Goal: Transaction & Acquisition: Obtain resource

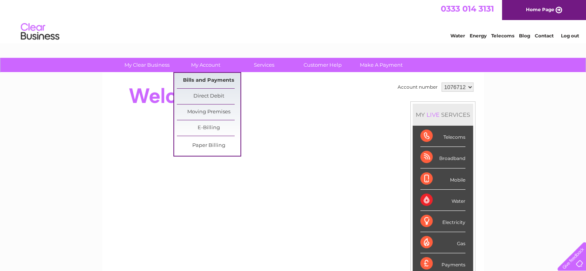
click at [206, 77] on link "Bills and Payments" at bounding box center [209, 80] width 64 height 15
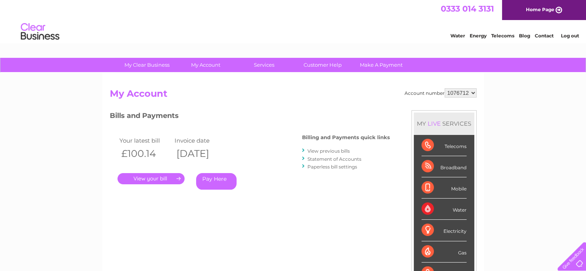
click at [333, 156] on link "Statement of Accounts" at bounding box center [334, 159] width 54 height 6
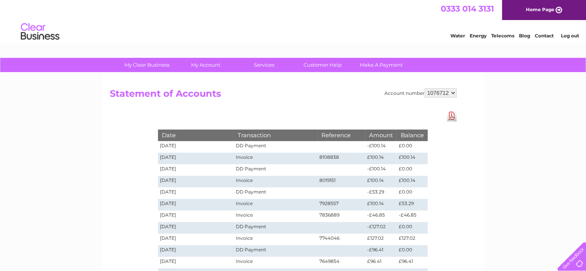
click at [177, 191] on td "18/07/2025" at bounding box center [196, 193] width 76 height 12
click at [326, 193] on td at bounding box center [341, 193] width 48 height 12
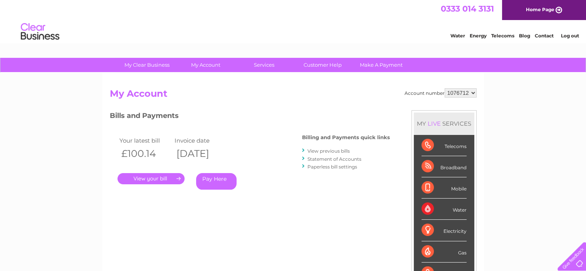
click at [335, 149] on link "View previous bills" at bounding box center [328, 151] width 42 height 6
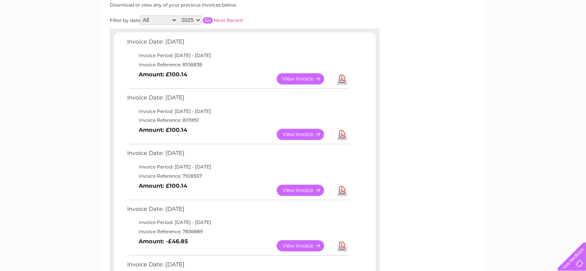
scroll to position [154, 0]
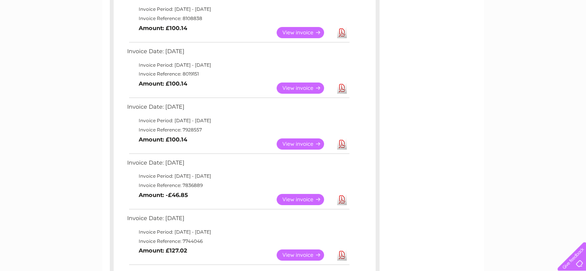
click at [341, 197] on link "Download" at bounding box center [342, 199] width 10 height 11
click at [305, 143] on link "View" at bounding box center [304, 143] width 57 height 11
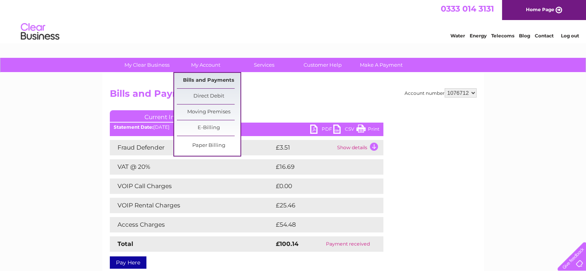
click at [198, 77] on link "Bills and Payments" at bounding box center [209, 80] width 64 height 15
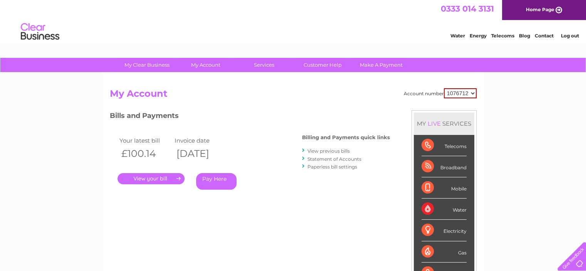
click at [314, 149] on link "View previous bills" at bounding box center [328, 151] width 42 height 6
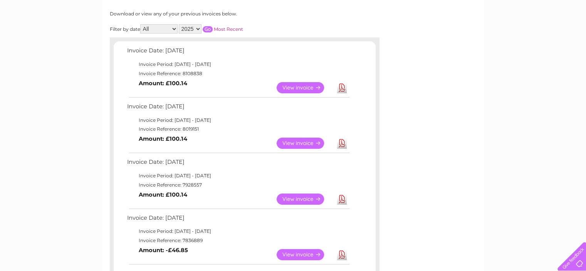
scroll to position [115, 0]
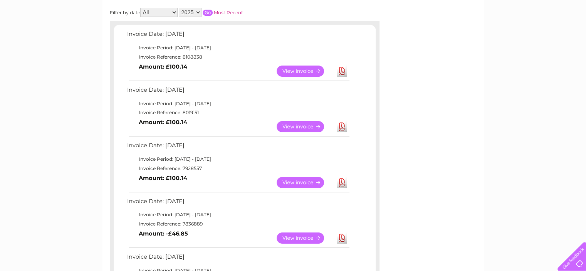
click at [340, 180] on link "Download" at bounding box center [342, 182] width 10 height 11
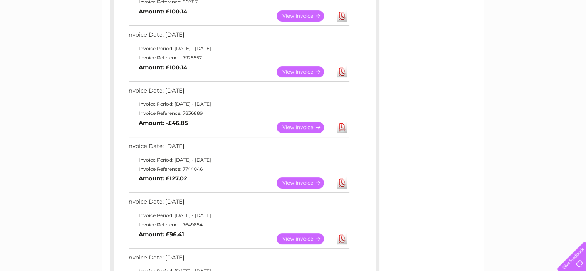
scroll to position [231, 0]
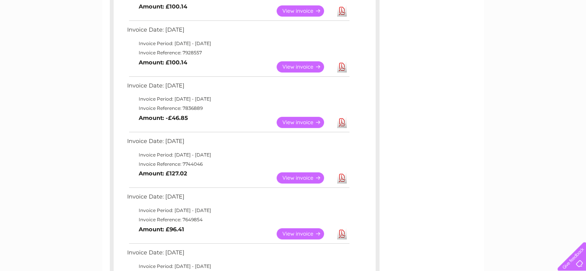
click at [341, 174] on link "Download" at bounding box center [342, 177] width 10 height 11
